Goal: Task Accomplishment & Management: Use online tool/utility

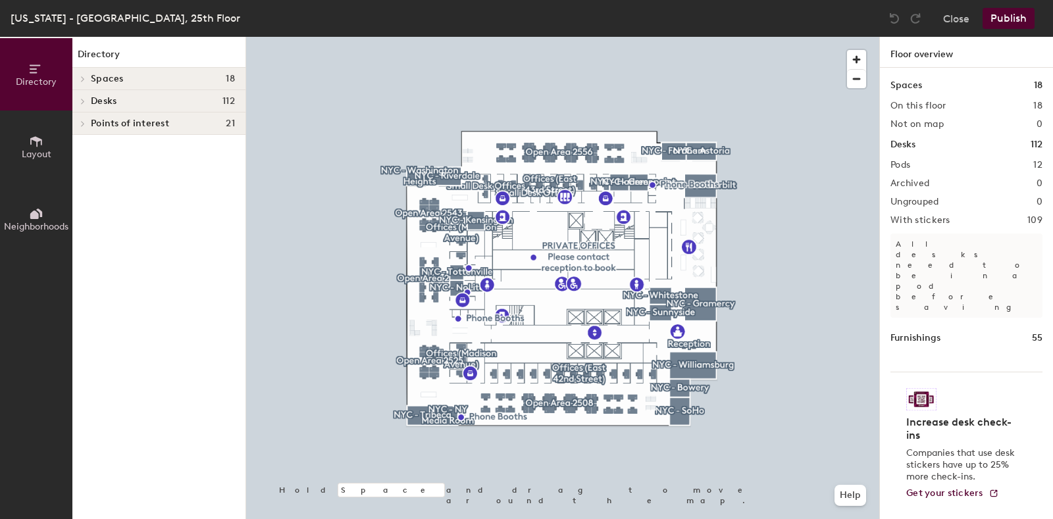
click at [83, 98] on icon at bounding box center [82, 101] width 5 height 7
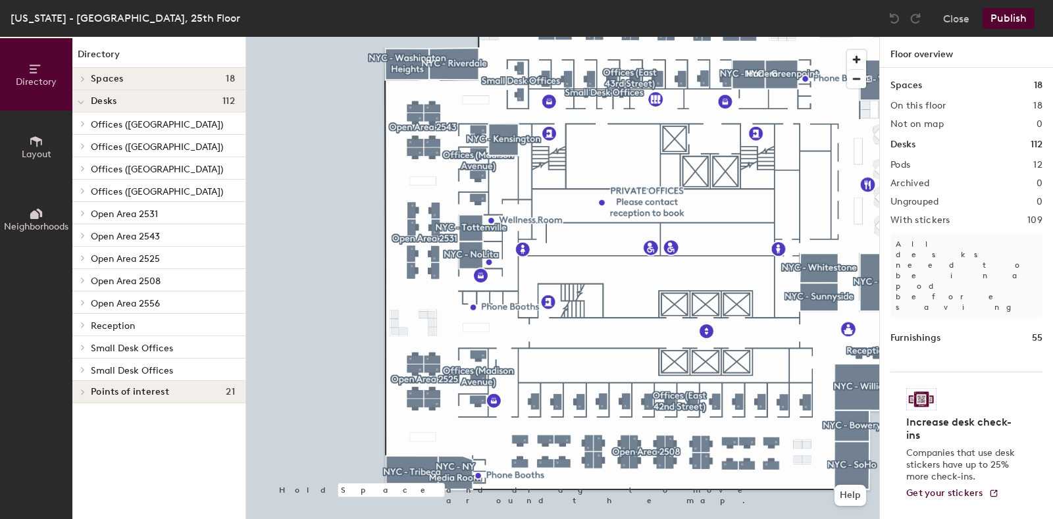
click at [413, 37] on div at bounding box center [562, 37] width 633 height 0
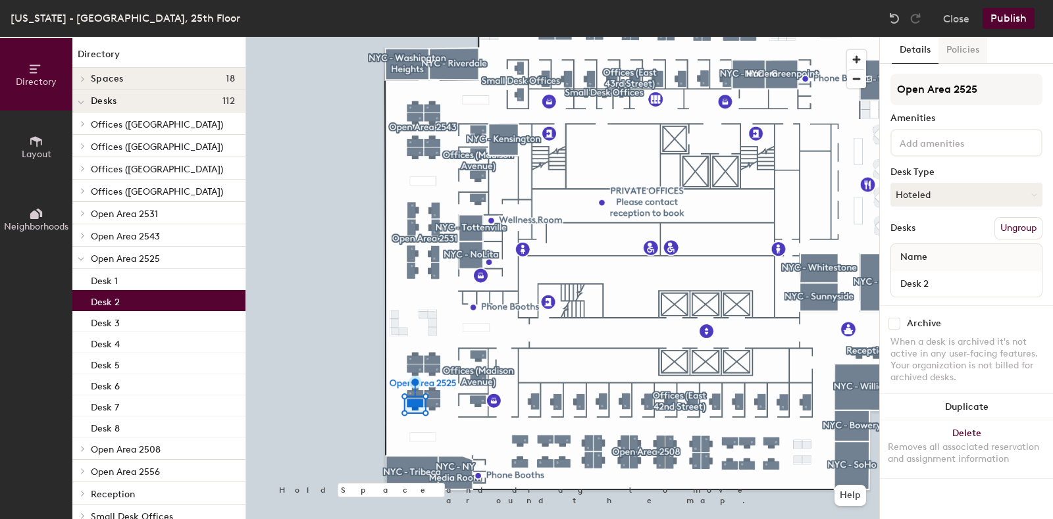
click at [965, 57] on button "Policies" at bounding box center [962, 50] width 49 height 27
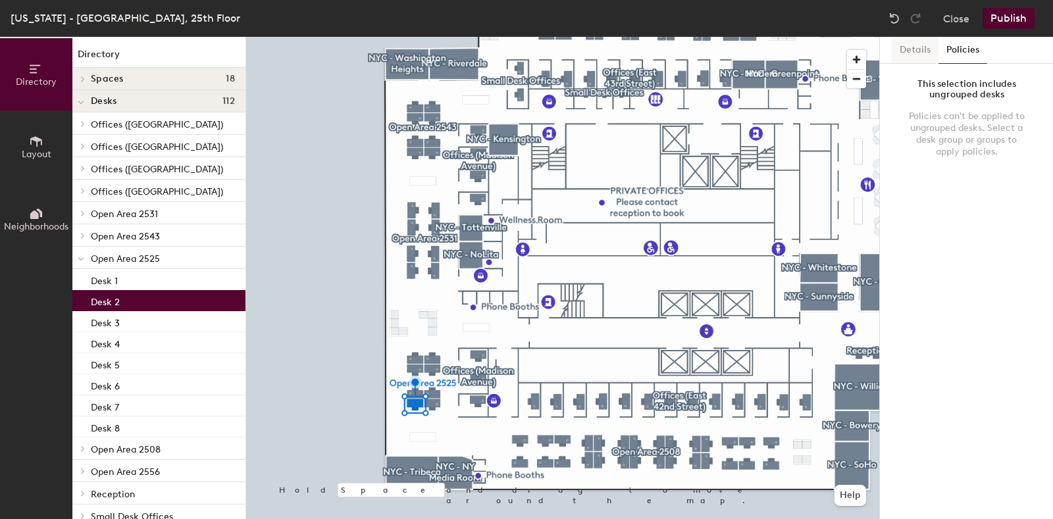
click at [921, 44] on button "Details" at bounding box center [915, 50] width 47 height 27
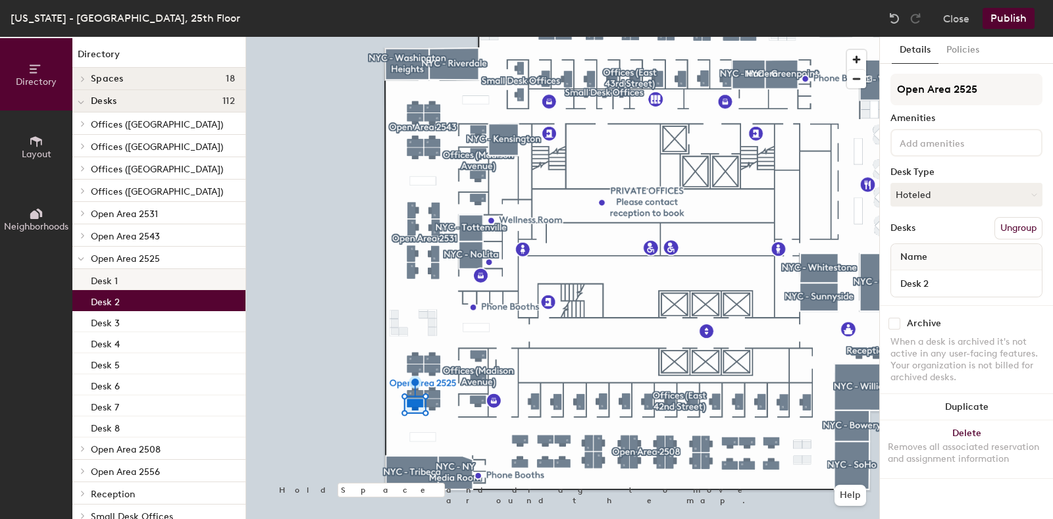
click at [158, 283] on div "Desk 1" at bounding box center [158, 279] width 173 height 21
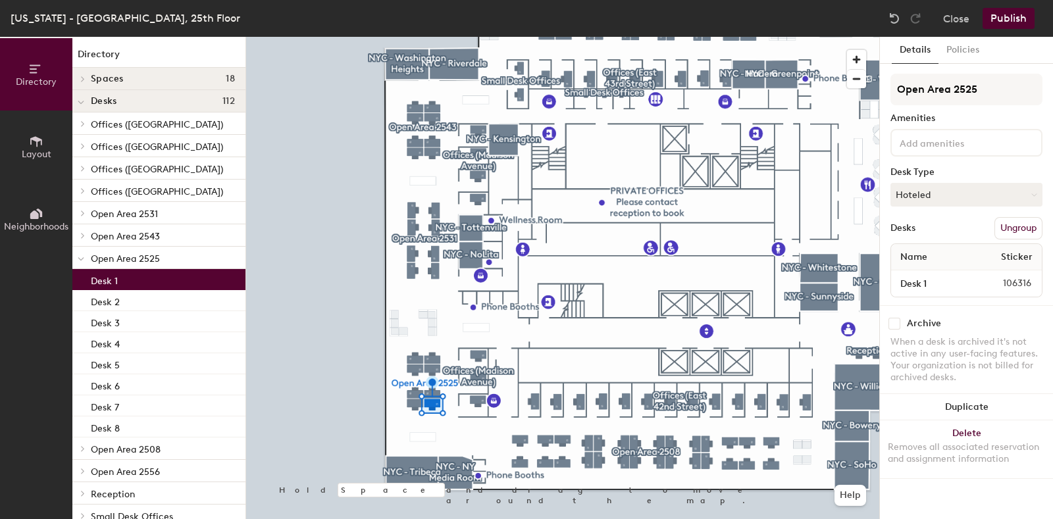
click at [156, 281] on div "Desk 1" at bounding box center [158, 279] width 173 height 21
click at [155, 294] on div "Desk 2" at bounding box center [158, 300] width 173 height 21
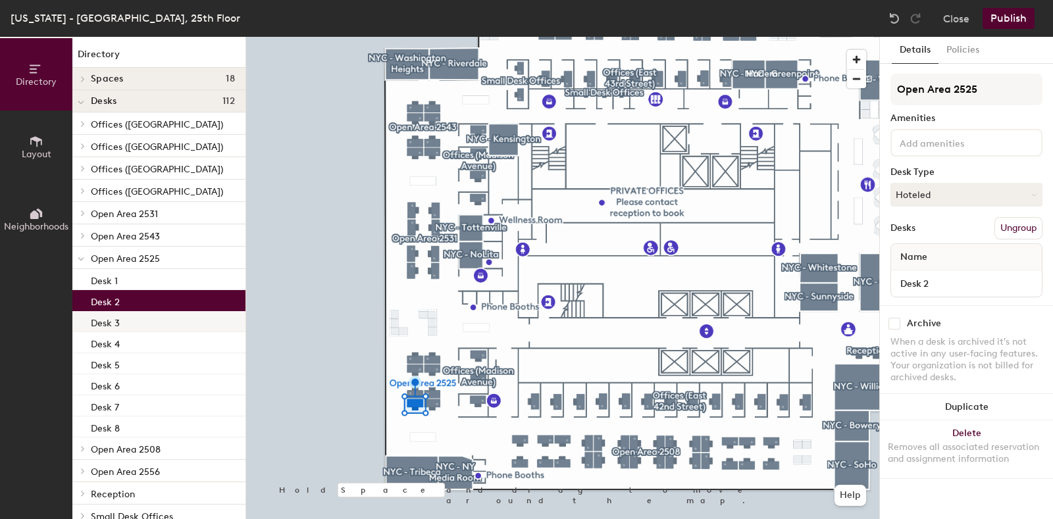
click at [153, 322] on div "Desk 3" at bounding box center [158, 321] width 173 height 21
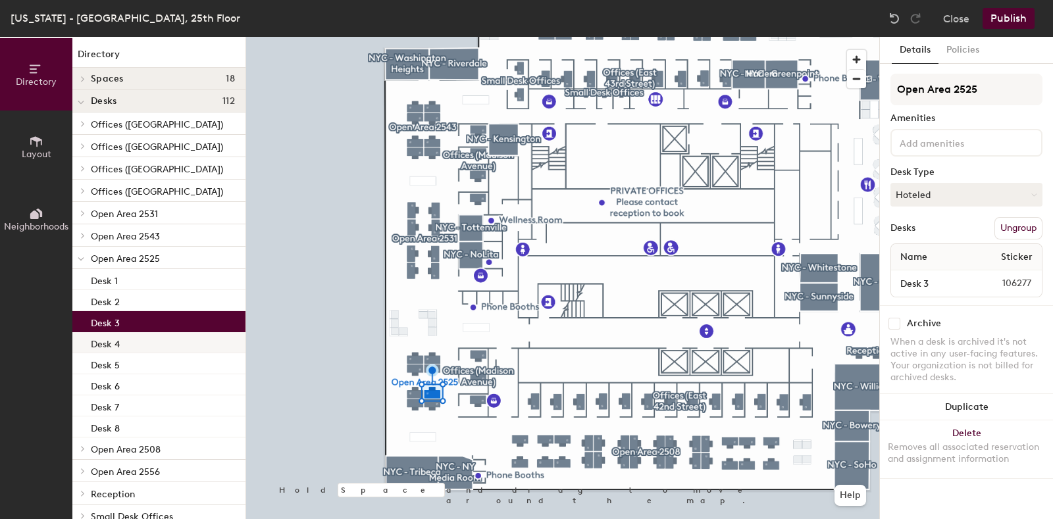
click at [152, 344] on div "Desk 4" at bounding box center [158, 342] width 173 height 21
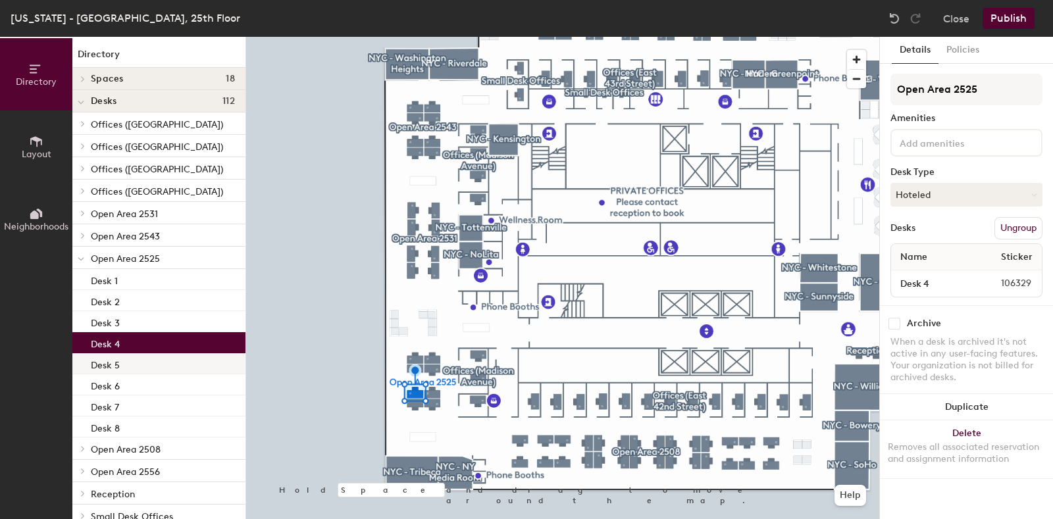
click at [156, 363] on div "Desk 5" at bounding box center [158, 363] width 173 height 21
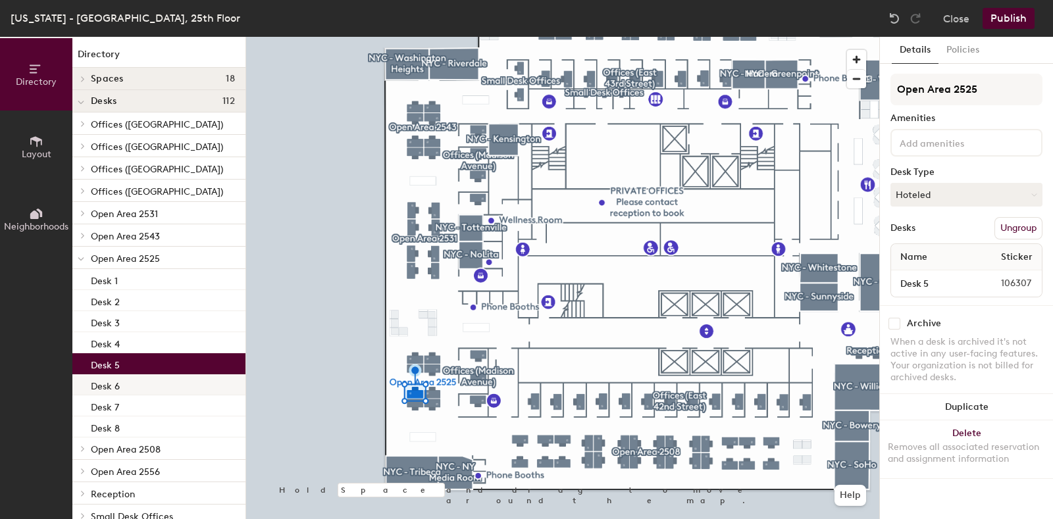
click at [158, 382] on div "Desk 6" at bounding box center [158, 384] width 173 height 21
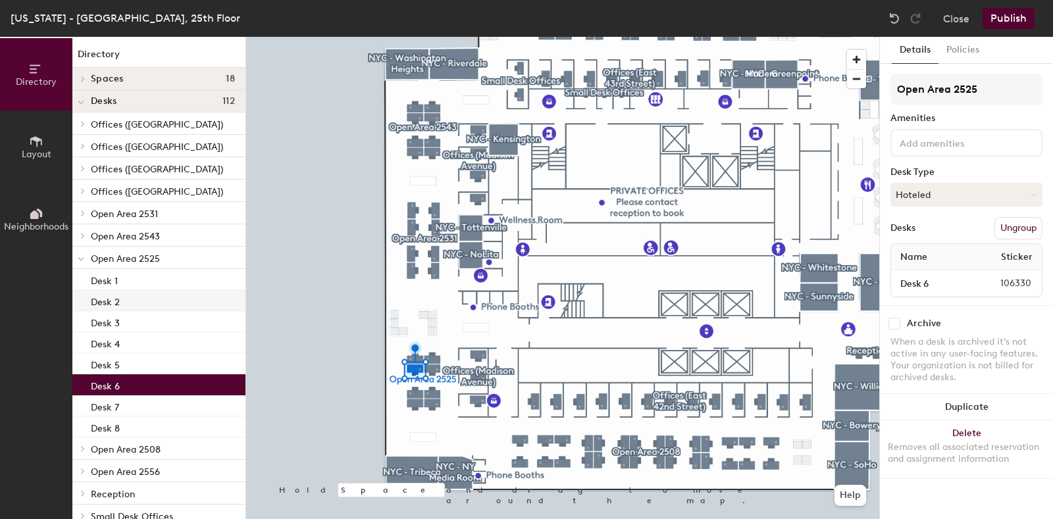
click at [151, 304] on div "Desk 2" at bounding box center [158, 300] width 173 height 21
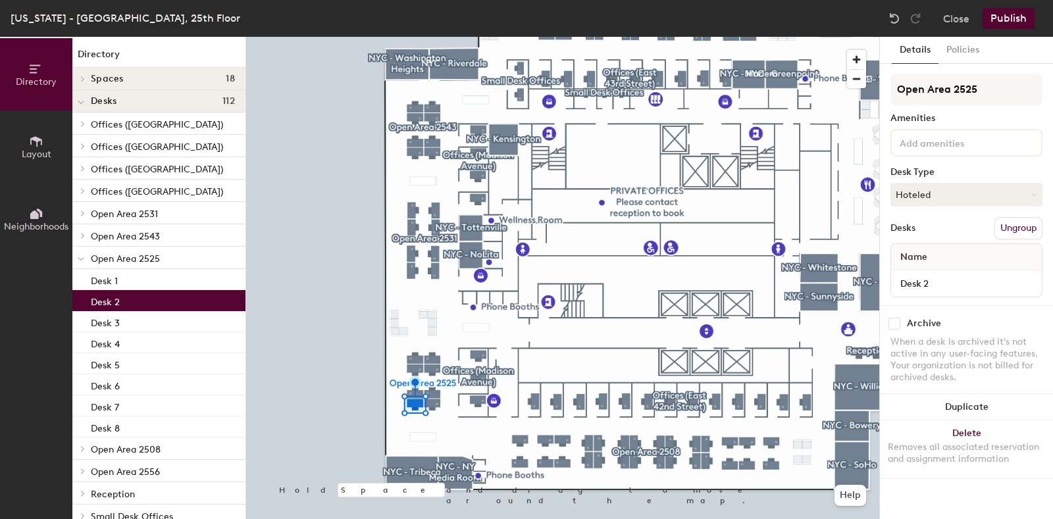
click at [151, 304] on div "Desk 2" at bounding box center [158, 300] width 173 height 21
click at [953, 258] on div "Name" at bounding box center [966, 257] width 151 height 26
click at [952, 278] on input "Desk 2" at bounding box center [966, 283] width 145 height 18
click at [952, 258] on div "Name" at bounding box center [966, 257] width 151 height 26
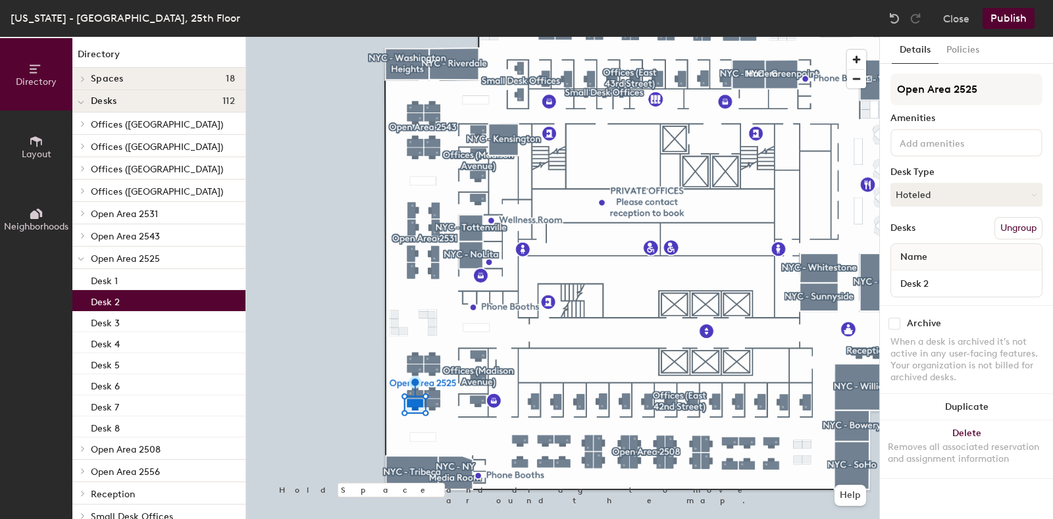
click at [952, 258] on div "Name" at bounding box center [966, 257] width 151 height 26
click at [132, 426] on div "Desk 8" at bounding box center [158, 427] width 173 height 21
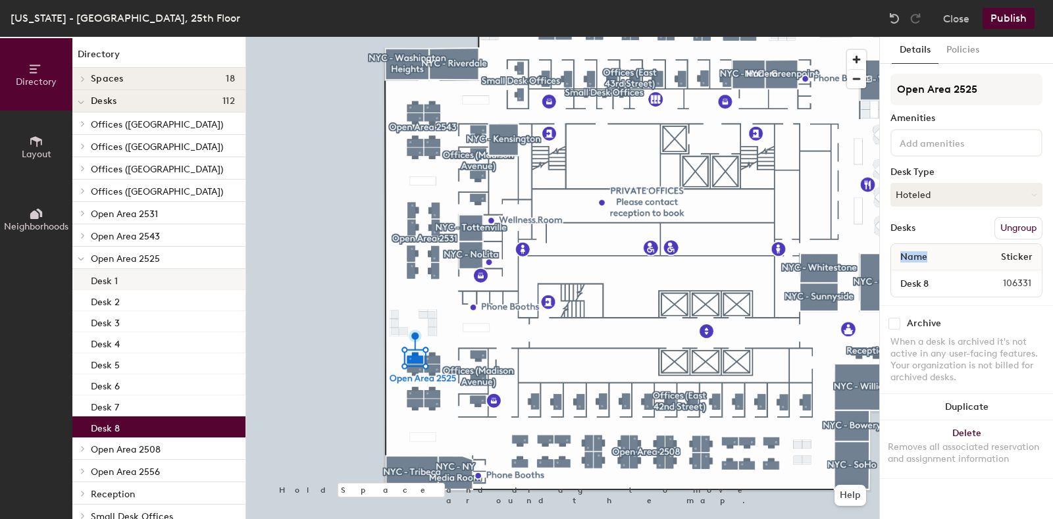
click at [159, 272] on div "Desk 1" at bounding box center [158, 279] width 173 height 21
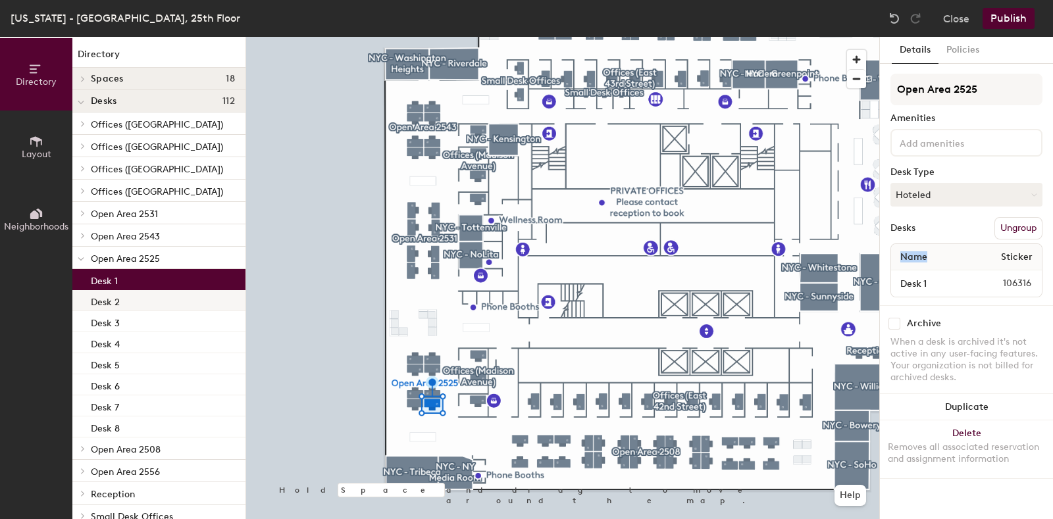
click at [155, 300] on div "Desk 2" at bounding box center [158, 300] width 173 height 21
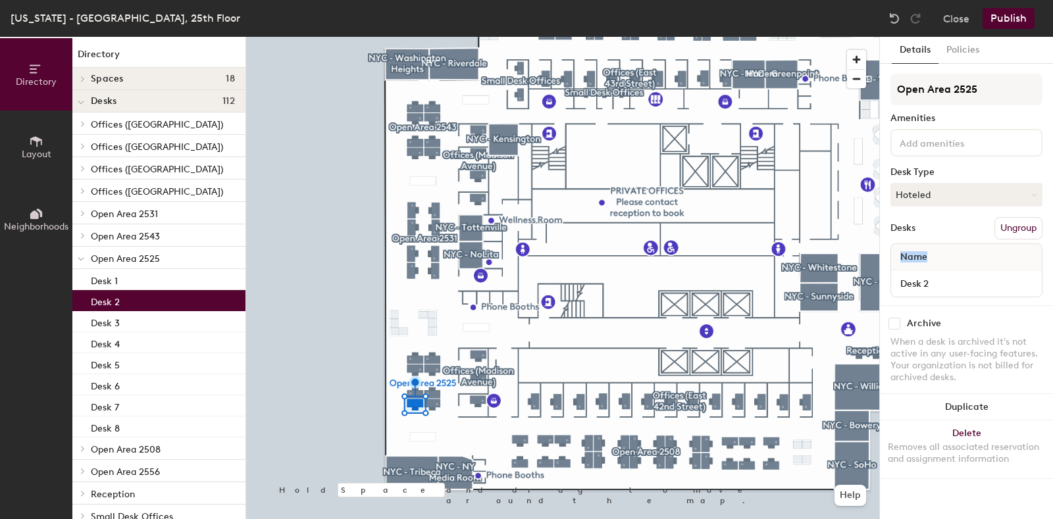
click at [975, 257] on div "Name" at bounding box center [966, 257] width 151 height 26
